Goal: Use online tool/utility: Utilize a website feature to perform a specific function

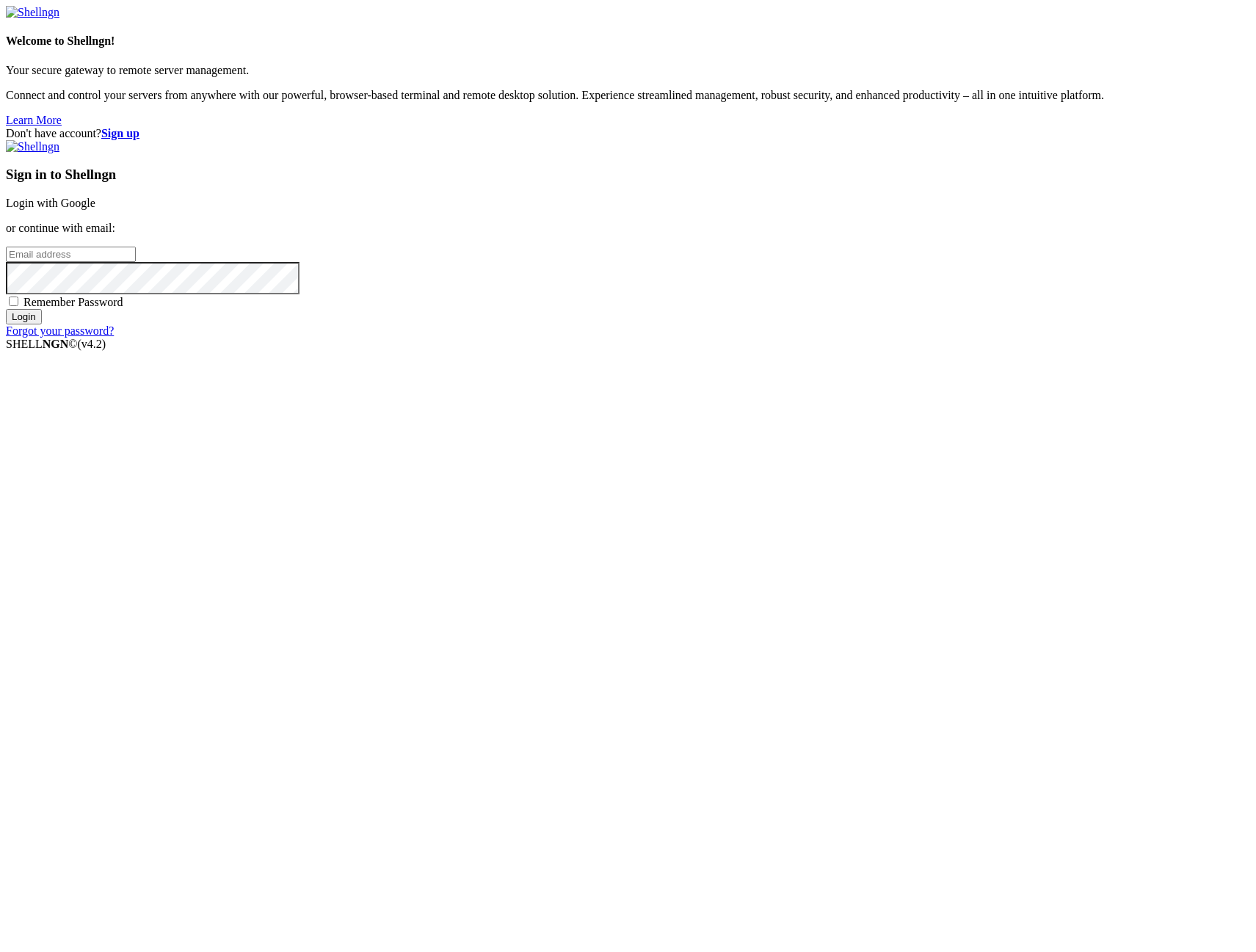
click at [96, 209] on link "Login with Google" at bounding box center [51, 203] width 90 height 12
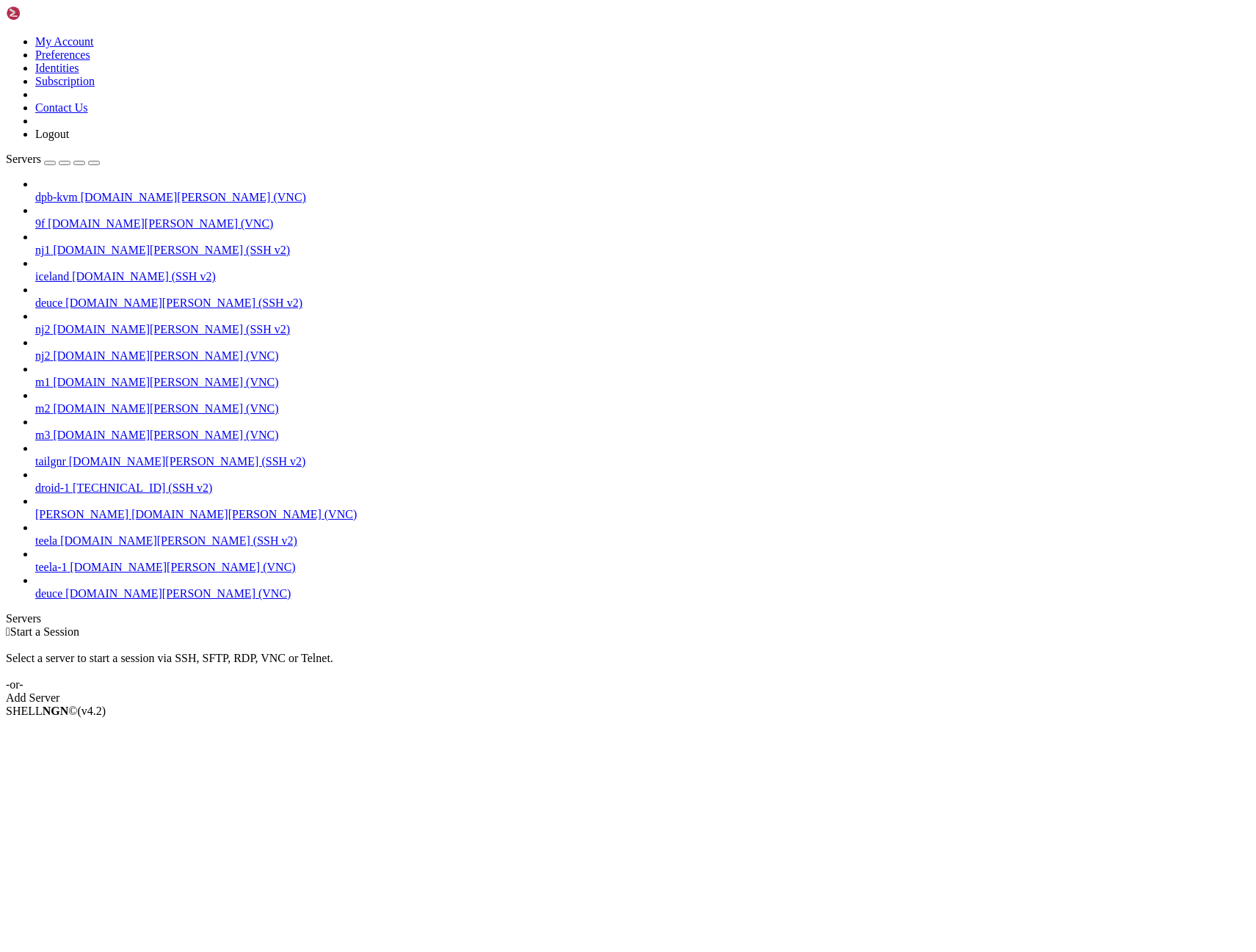
click at [74, 600] on span "[DOMAIN_NAME][PERSON_NAME] (VNC)" at bounding box center [178, 593] width 225 height 12
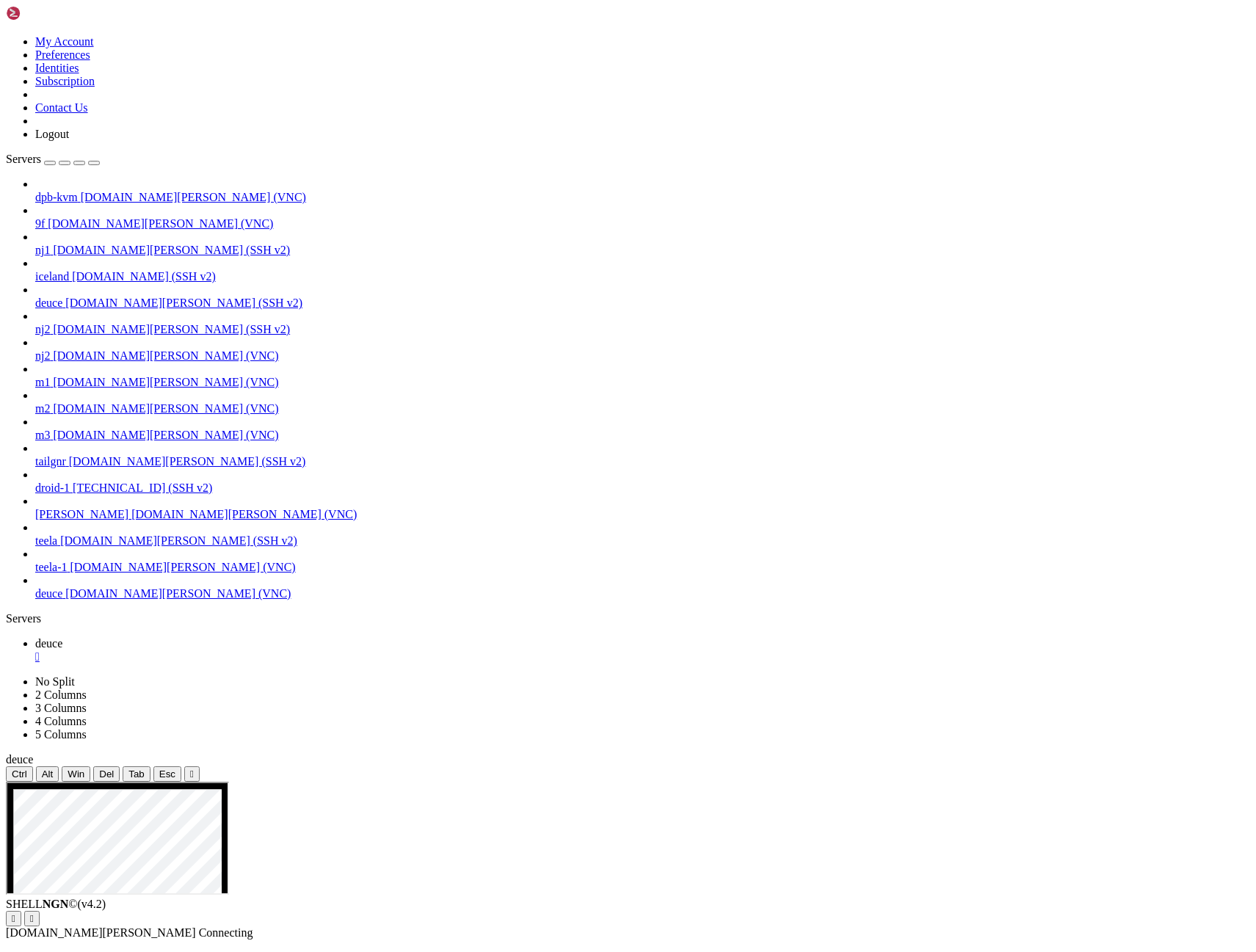
click at [94, 163] on icon "button" at bounding box center [94, 163] width 0 height 0
